Goal: Use online tool/utility: Utilize a website feature to perform a specific function

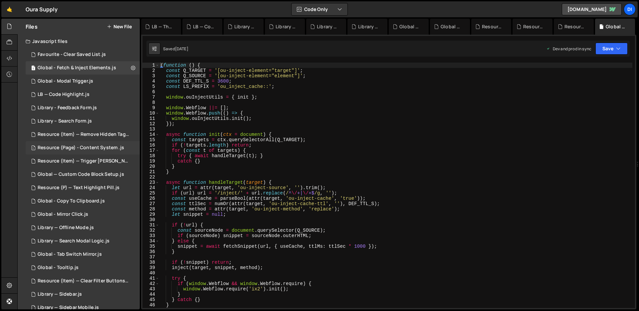
click at [96, 149] on div "Resource (Page) - Content System .js" at bounding box center [81, 148] width 86 height 6
click at [86, 132] on div "Resource (Item) — Remove Hidden Tags on Load.js" at bounding box center [84, 134] width 92 height 6
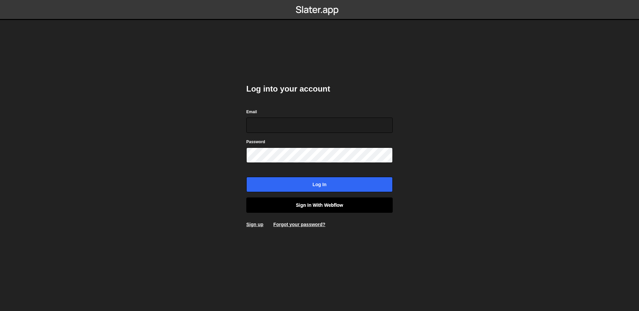
click at [303, 205] on link "Sign in with Webflow" at bounding box center [319, 204] width 146 height 15
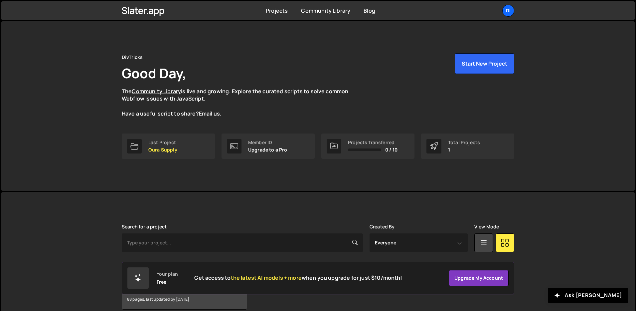
scroll to position [32, 0]
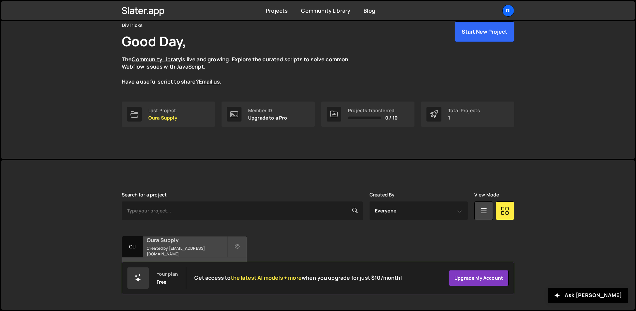
click at [175, 243] on h2 "Oura Supply" at bounding box center [187, 239] width 80 height 7
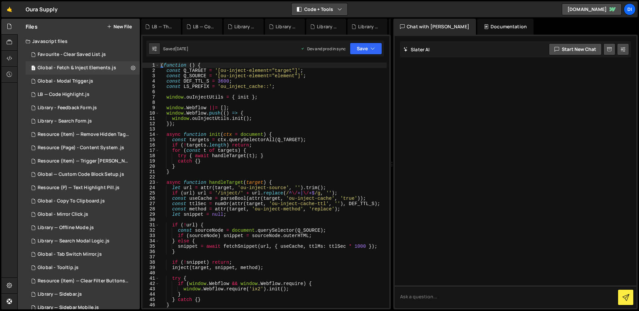
click at [322, 12] on button "Code + Tools" at bounding box center [319, 9] width 56 height 12
click at [323, 25] on button "Code Only" at bounding box center [320, 24] width 56 height 12
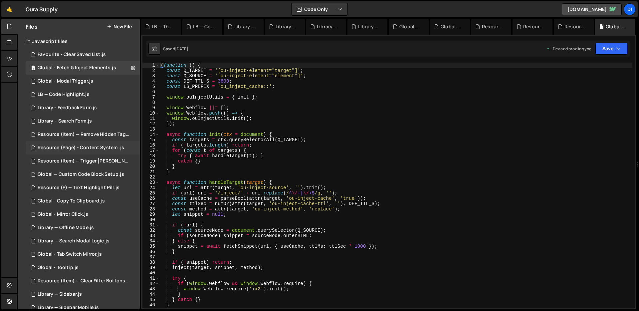
click at [105, 145] on div "Resource (Page) - Content System .js" at bounding box center [81, 148] width 86 height 6
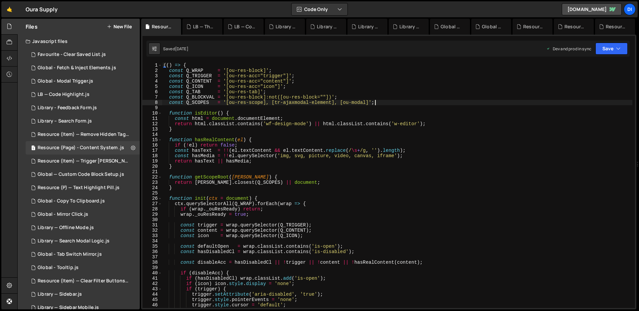
click at [387, 102] on div "(( ) => { const Q_WRAP = '[ou-res-block]' ; const Q_TRIGGER = '[ou-res-acc="tri…" at bounding box center [397, 191] width 470 height 256
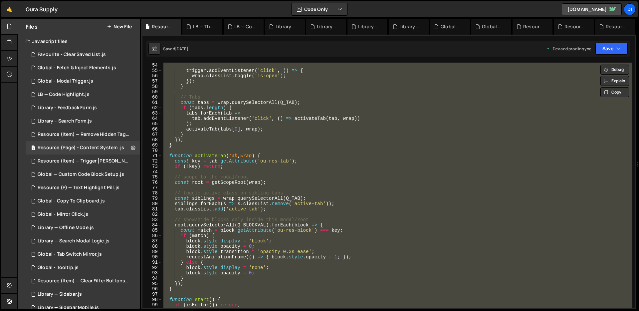
scroll to position [545, 0]
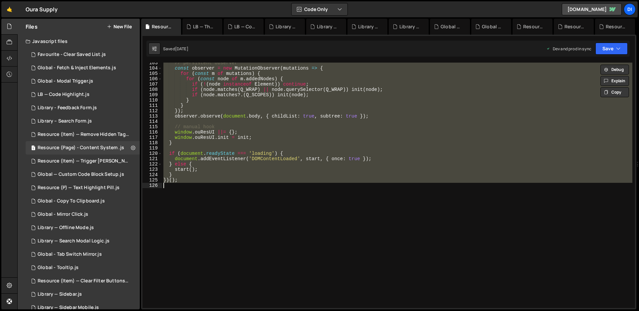
click at [342, 88] on div "// persistent observer const observer = new MutationObserver ( mutations => { f…" at bounding box center [397, 185] width 470 height 245
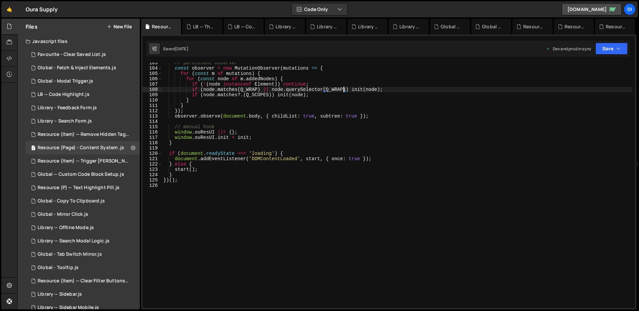
type textarea "})();"
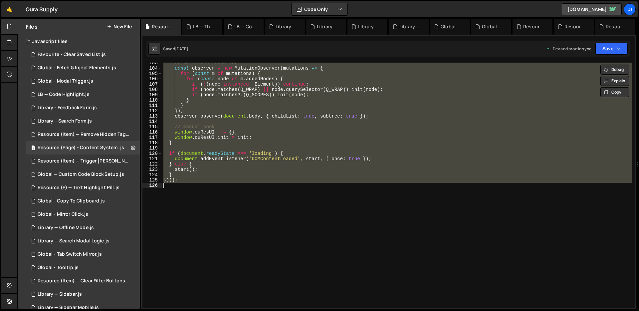
paste textarea
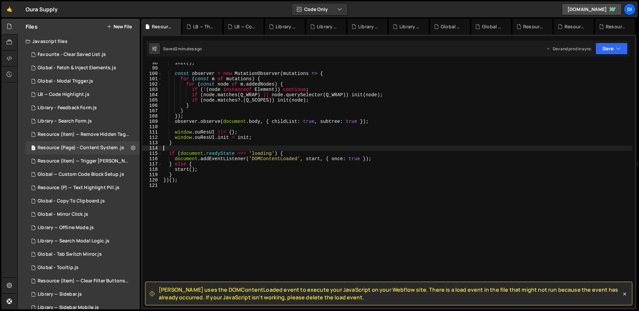
click at [321, 147] on div "init ( ) ; const observer = new MutationObserver ( mutations => { for ( const m…" at bounding box center [397, 188] width 470 height 256
type textarea "})();"
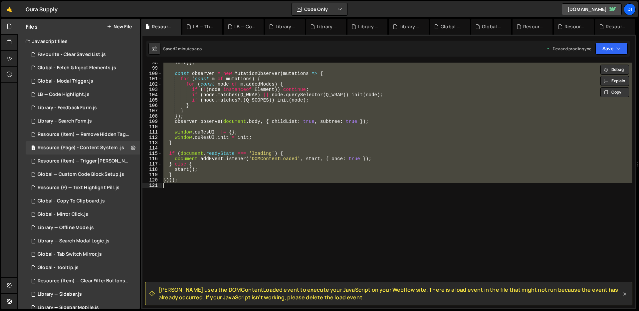
paste textarea
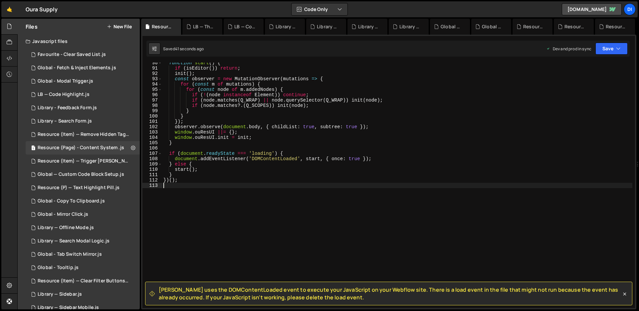
click at [275, 131] on div "function start ( ) { if ( isEditor ( )) return ; init ( ) ; const observer = ne…" at bounding box center [397, 188] width 470 height 256
type textarea "})();"
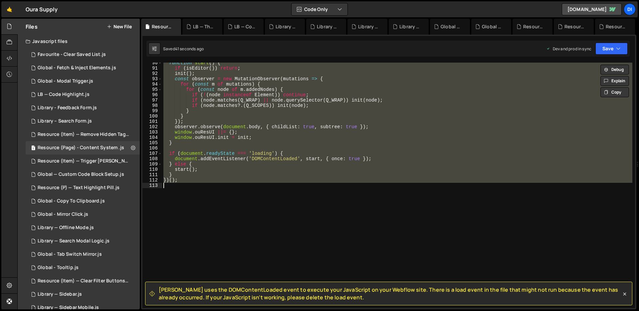
paste textarea
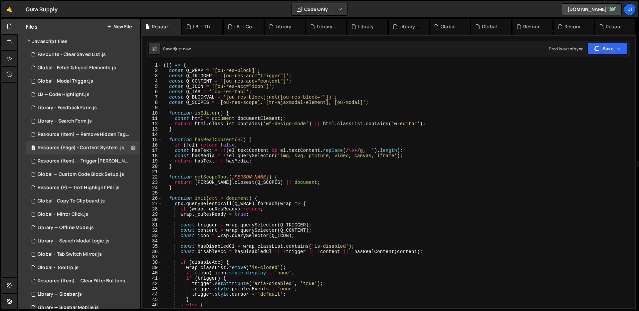
scroll to position [1, 0]
click at [280, 132] on div "(( ) => { const Q_WRAP = '[ou-res-block]' ; const Q_TRIGGER = '[ou-res-acc="tri…" at bounding box center [397, 190] width 470 height 256
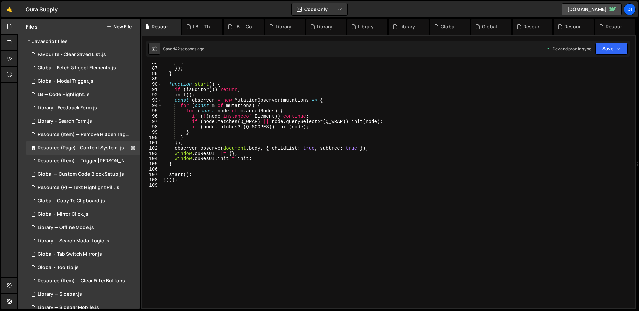
click at [282, 130] on div "} }) ; } function start ( ) { if ( isEditor ( )) return ; init ( ) ; const obse…" at bounding box center [397, 188] width 470 height 256
type textarea "})();"
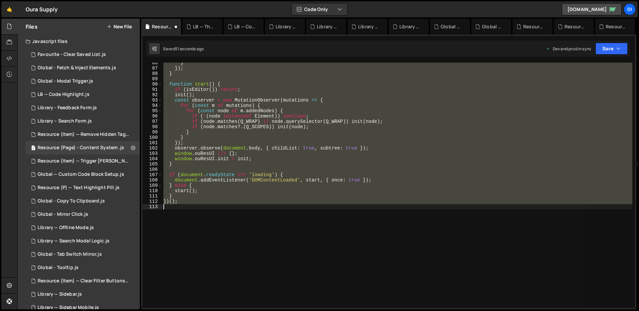
click at [299, 123] on div "} }) ; } function start ( ) { if ( isEditor ( )) return ; init ( ) ; const obse…" at bounding box center [397, 185] width 470 height 245
type textarea "})();"
paste textarea
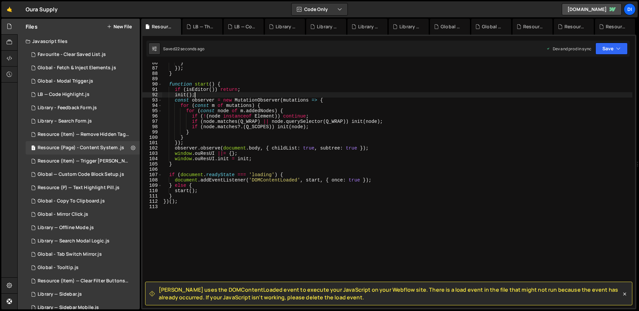
click at [282, 94] on div "} }) ; } function start ( ) { if ( isEditor ( )) return ; init ( ) ; const obse…" at bounding box center [397, 188] width 470 height 256
type textarea "})();"
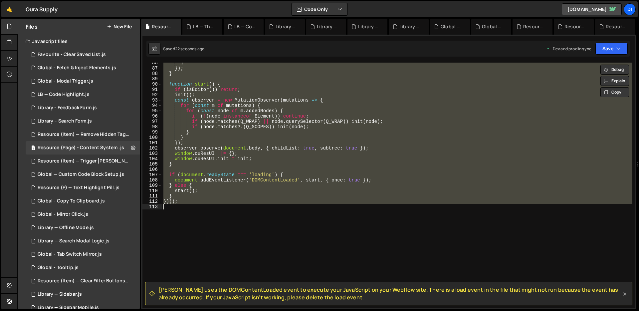
paste textarea
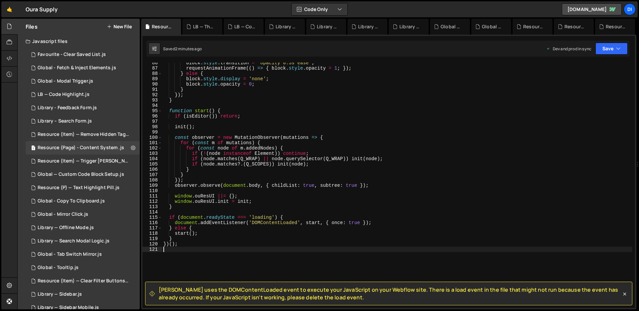
scroll to position [519, 0]
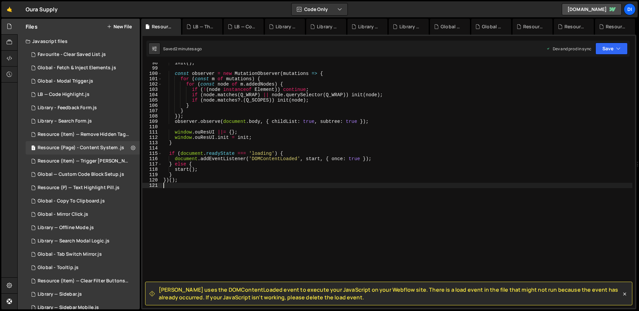
click at [332, 154] on div "init ( ) ; const observer = new MutationObserver ( mutations => { for ( const m…" at bounding box center [397, 188] width 470 height 256
type textarea "})();"
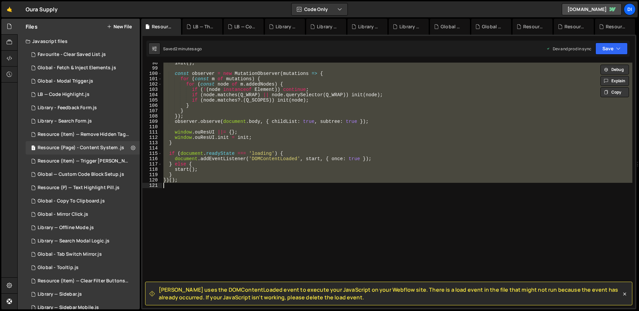
paste textarea
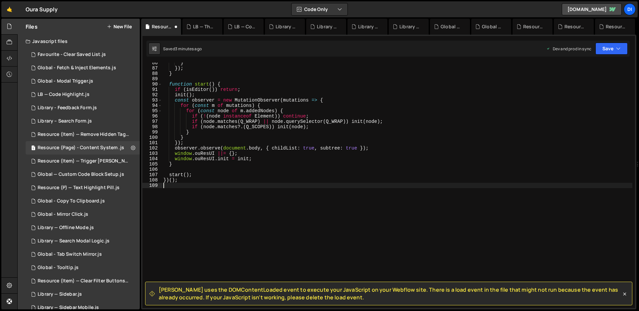
click at [252, 116] on div "} }) ; } function start ( ) { if ( isEditor ( )) return ; init ( ) ; const obse…" at bounding box center [397, 188] width 470 height 256
type textarea "if (!(node instanceof Element)) continue;"
